Goal: Information Seeking & Learning: Learn about a topic

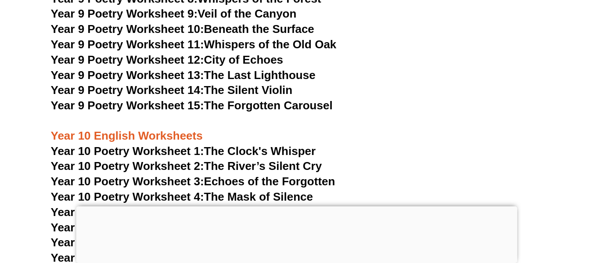
drag, startPoint x: 272, startPoint y: 125, endPoint x: 390, endPoint y: 109, distance: 119.3
click at [390, 114] on h3 "Year 10 English Worksheets" at bounding box center [297, 129] width 492 height 30
click at [221, 144] on link "Year 10 Poetry Worksheet 1: The Clock's Whisper" at bounding box center [183, 150] width 265 height 13
click at [179, 159] on span "Year 10 Poetry Worksheet 2:" at bounding box center [127, 165] width 153 height 13
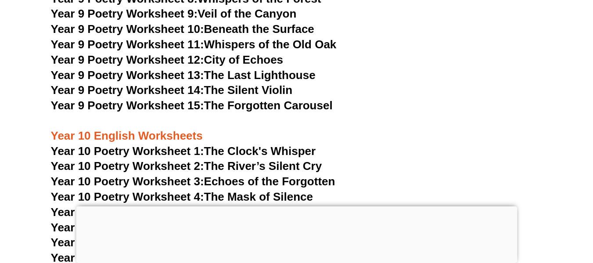
click at [257, 175] on link "Year 10 Poetry Worksheet 3: Echoes of the Forgotten" at bounding box center [193, 181] width 285 height 13
click at [238, 190] on link "Year 10 Poetry Worksheet 4: The Mask of Silence" at bounding box center [182, 196] width 262 height 13
click at [227, 206] on link "Year 10 Poetry Worksheet 5: Echoes of an Untold Tale" at bounding box center [195, 212] width 289 height 13
click at [248, 221] on link "Year 10 Poetry Worksheet 6: Veil of Midnight" at bounding box center [170, 227] width 238 height 13
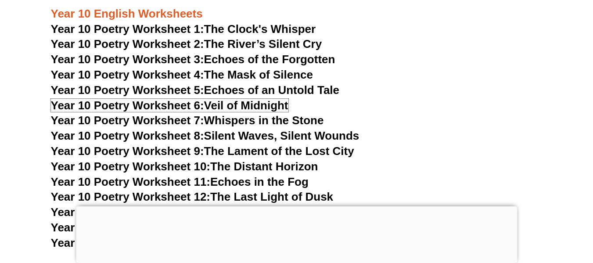
scroll to position [6298, 0]
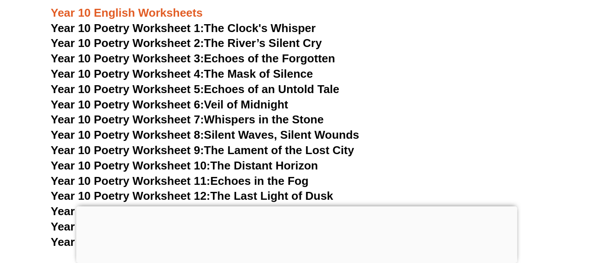
click at [268, 113] on link "Year 10 Poetry Worksheet 7: Whispers in the Stone" at bounding box center [187, 119] width 273 height 13
click at [262, 128] on link "Year 10 Poetry Worksheet 8: Silent Waves, Silent Wounds" at bounding box center [205, 134] width 309 height 13
click at [271, 144] on link "Year 10 Poetry Worksheet 9: The Lament of the Lost City" at bounding box center [202, 150] width 303 height 13
click at [273, 159] on link "Year 10 Poetry Worksheet 10: The Distant Horizon" at bounding box center [184, 165] width 267 height 13
click at [288, 174] on link "Year 10 Poetry Worksheet 11: Echoes in the Fog" at bounding box center [180, 180] width 258 height 13
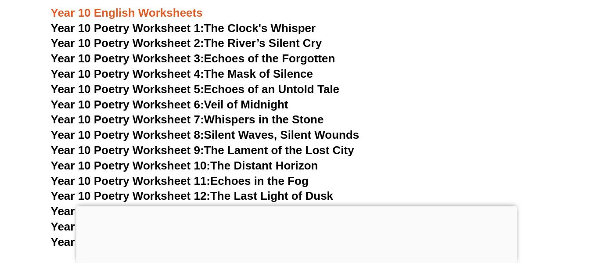
click at [285, 189] on link "Year 10 Poetry Worksheet 12: The Last Light of Dusk" at bounding box center [192, 195] width 283 height 13
click at [305, 205] on link "Year 10 Poetry Worksheet 13: Whispers of the Overgrown" at bounding box center [205, 211] width 309 height 13
click at [238, 220] on link "Year 10 Poetry Worksheet 14: Echoes of the Ancient Path" at bounding box center [204, 226] width 307 height 13
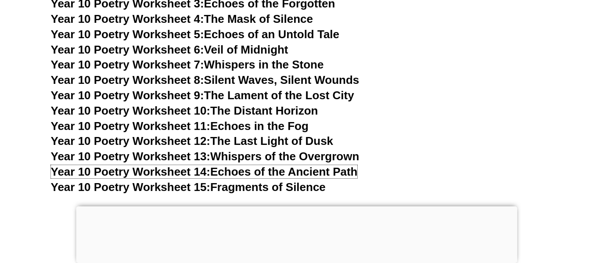
scroll to position [6369, 0]
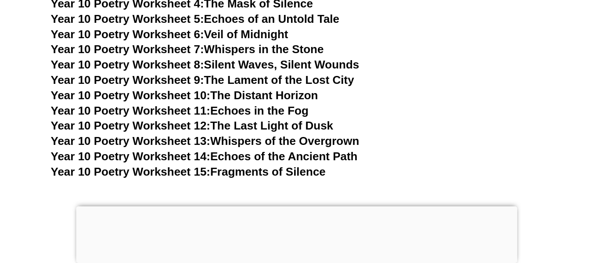
click at [240, 165] on link "Year 10 Poetry Worksheet 15: Fragments of Silence" at bounding box center [188, 171] width 275 height 13
